Goal: Task Accomplishment & Management: Use online tool/utility

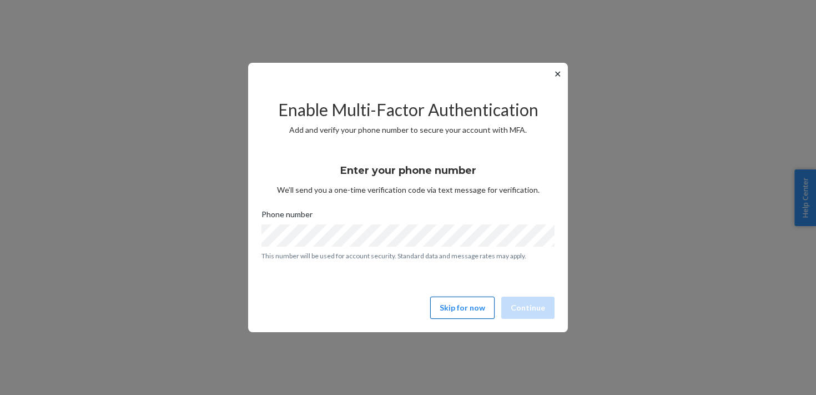
click at [474, 296] on button "Skip for now" at bounding box center [462, 307] width 64 height 22
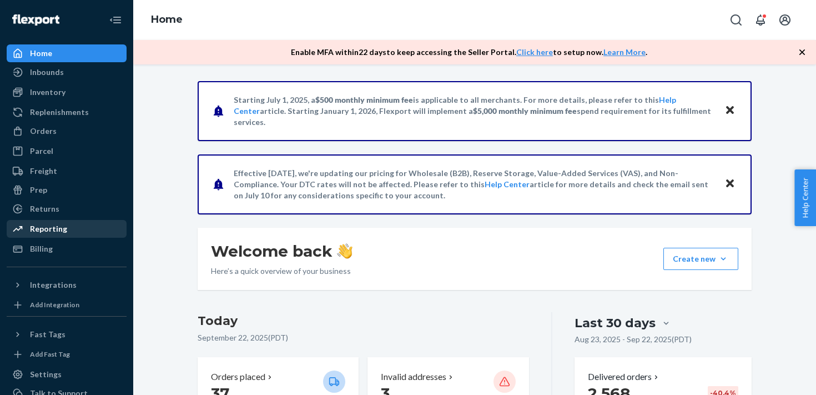
click at [54, 229] on div "Reporting" at bounding box center [48, 228] width 37 height 11
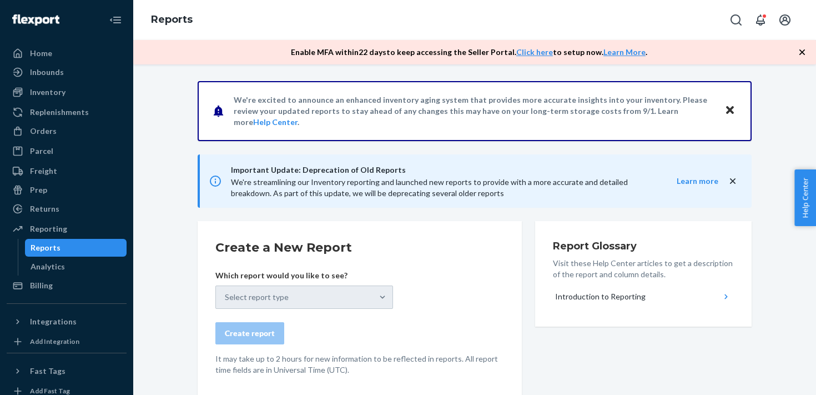
scroll to position [21, 0]
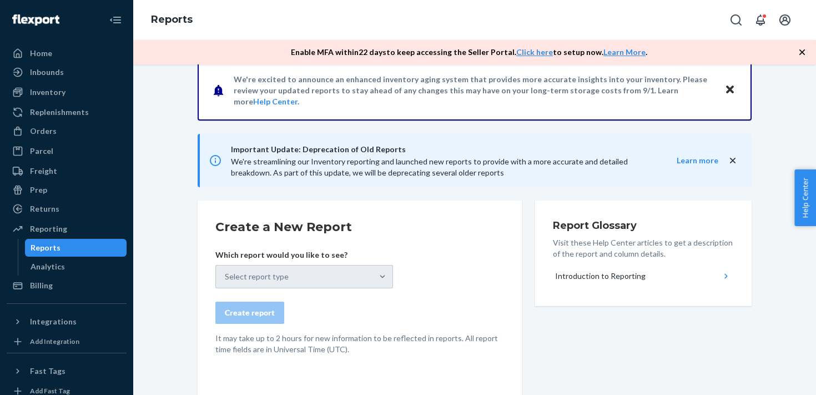
click at [305, 267] on div "Select report type" at bounding box center [304, 276] width 178 height 23
click at [382, 285] on div "Select report type" at bounding box center [304, 276] width 178 height 23
click at [725, 87] on button "Close" at bounding box center [729, 90] width 14 height 16
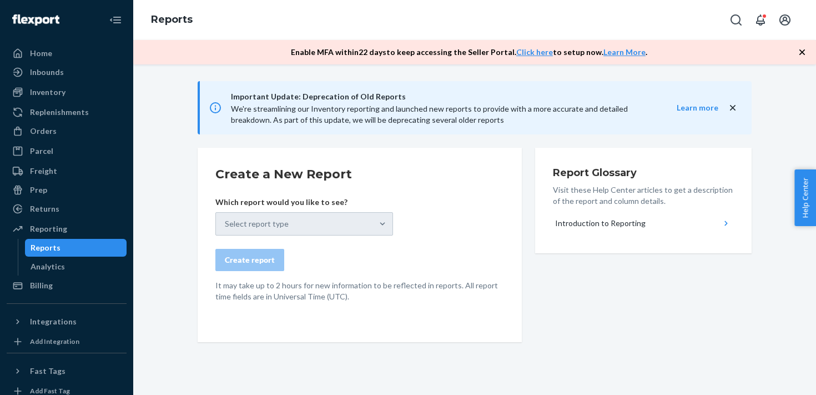
click at [381, 225] on div "Select report type" at bounding box center [304, 223] width 178 height 23
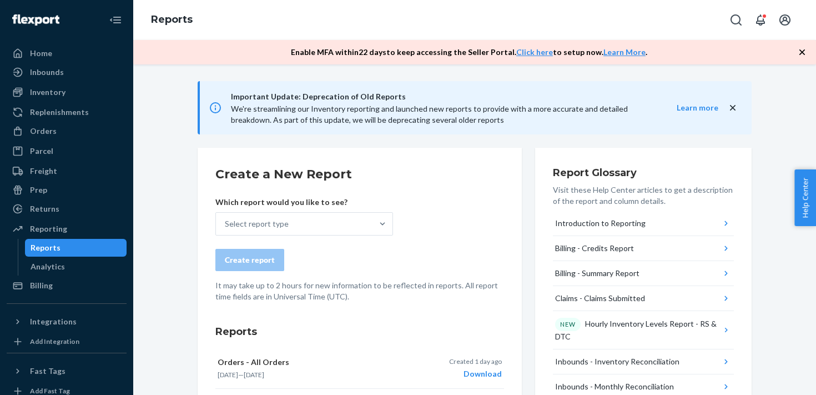
click at [804, 52] on icon "button" at bounding box center [801, 52] width 11 height 11
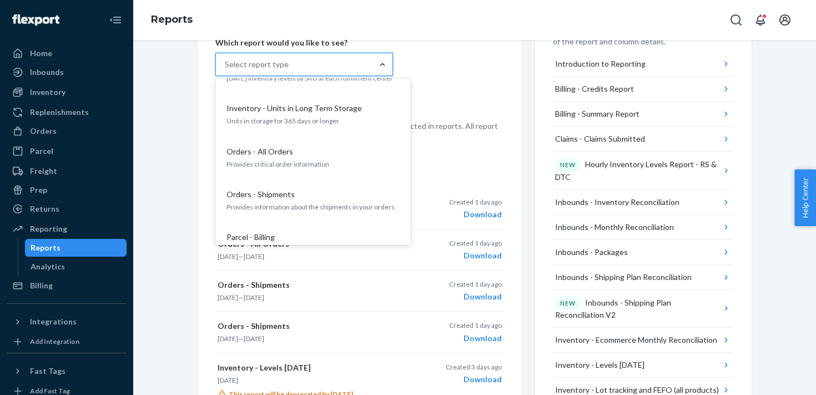
scroll to position [931, 0]
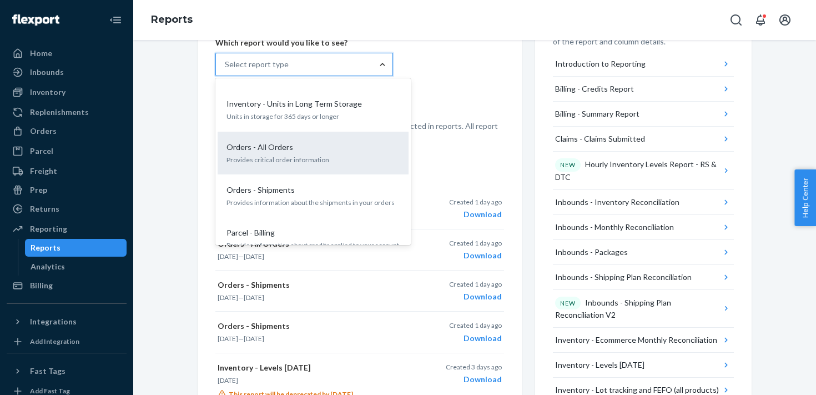
click at [321, 155] on p "Provides critical order information" at bounding box center [312, 159] width 173 height 9
click at [226, 70] on input "option Orders - All Orders focused, 19 of 34. 34 results available. Use Up and …" at bounding box center [225, 64] width 1 height 11
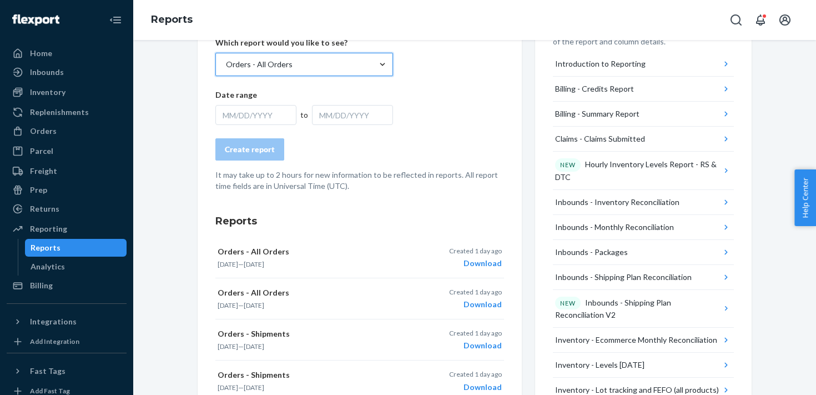
click at [254, 115] on div "MM/DD/YYYY" at bounding box center [255, 115] width 81 height 20
click at [440, 81] on form "Create a New Report Which report would you like to see? Orders - All Orders Dat…" at bounding box center [359, 98] width 289 height 185
click at [493, 263] on div "Download" at bounding box center [475, 262] width 53 height 11
click at [436, 24] on div "Reports" at bounding box center [474, 20] width 683 height 40
